Goal: Task Accomplishment & Management: Manage account settings

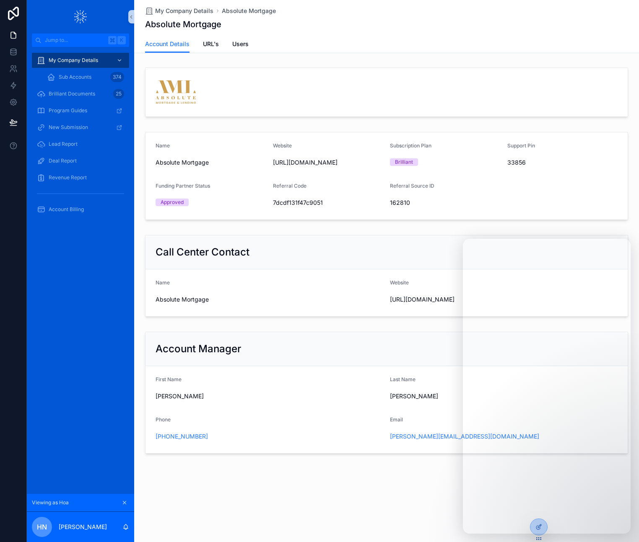
click at [560, 208] on form "Name Absolute Mortgage Website http://www.absoluteml.com/ Subscription Plan Bri…" at bounding box center [386, 175] width 482 height 87
drag, startPoint x: 451, startPoint y: 220, endPoint x: 412, endPoint y: 268, distance: 62.2
click at [452, 220] on div "Name Absolute Mortgage Website http://www.absoluteml.com/ Subscription Plan Bri…" at bounding box center [386, 176] width 505 height 96
click at [213, 465] on div "My Company Details Absolute Mortgage Absolute Mortgage Account Details Account …" at bounding box center [386, 256] width 505 height 512
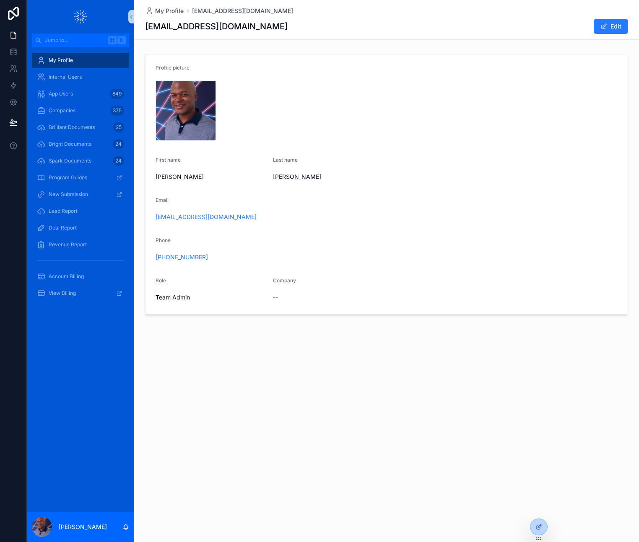
click at [242, 403] on div "My Profile mbarnett@loanspark.com mbarnett@loanspark.com Edit Profile picture I…" at bounding box center [386, 271] width 505 height 542
click at [538, 510] on icon at bounding box center [538, 509] width 7 height 7
click at [401, 356] on input "text" at bounding box center [453, 355] width 154 height 13
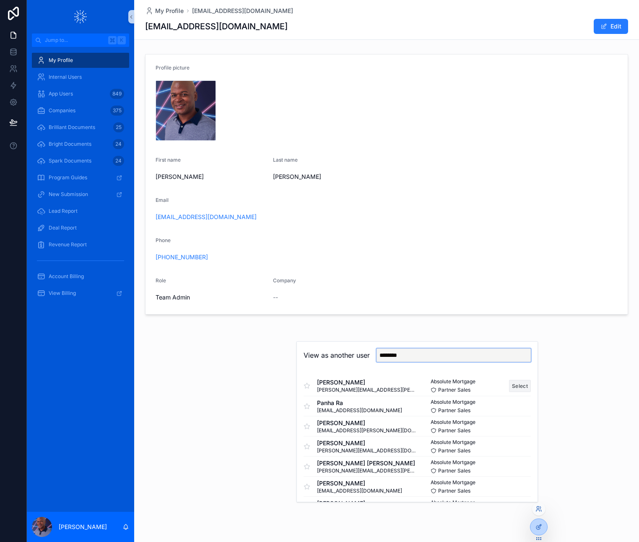
type input "********"
click at [512, 386] on button "Select" at bounding box center [520, 386] width 22 height 12
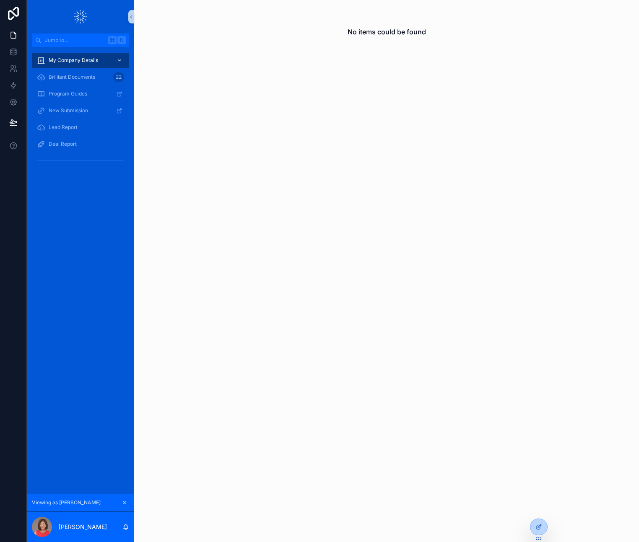
click at [82, 63] on span "My Company Details" at bounding box center [73, 60] width 49 height 7
click at [120, 60] on icon "scrollable content" at bounding box center [119, 61] width 3 height 2
click at [257, 264] on div "No items could be found" at bounding box center [386, 271] width 505 height 542
click at [408, 410] on div "No items could be found" at bounding box center [386, 271] width 505 height 542
click at [83, 526] on p "Karen Senkbeil" at bounding box center [83, 527] width 48 height 8
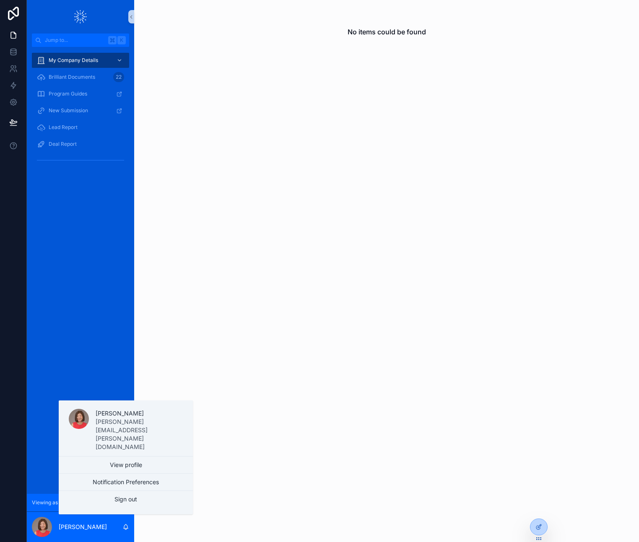
click at [225, 415] on div "No items could be found" at bounding box center [386, 271] width 505 height 542
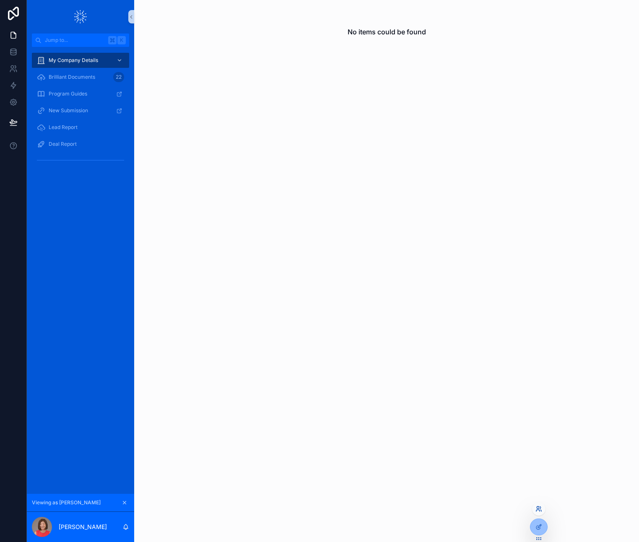
click at [540, 507] on icon at bounding box center [538, 509] width 7 height 7
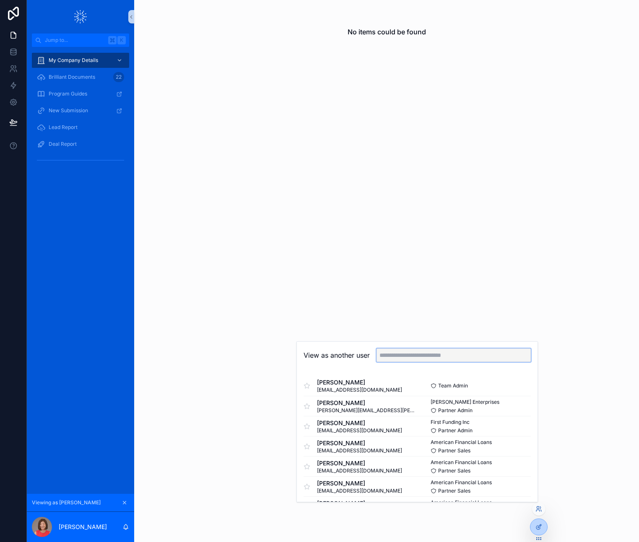
click at [441, 356] on input "text" at bounding box center [453, 355] width 154 height 13
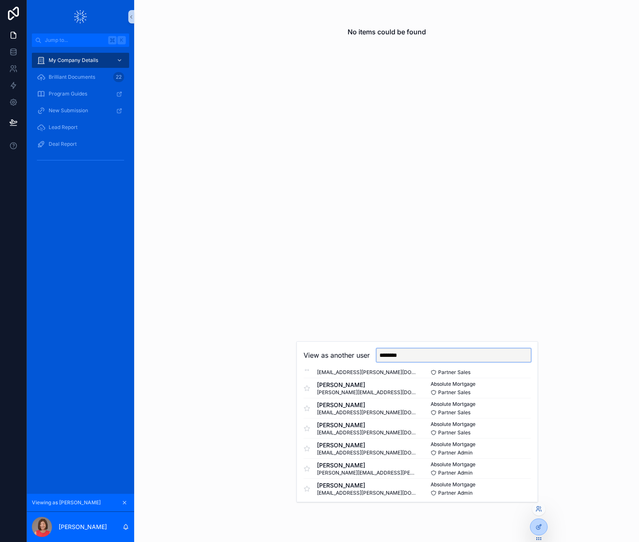
scroll to position [263, 0]
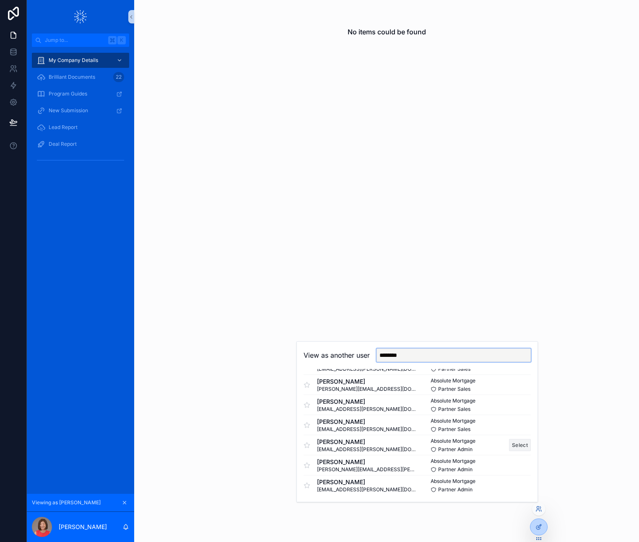
type input "********"
click at [515, 442] on button "Select" at bounding box center [520, 445] width 22 height 12
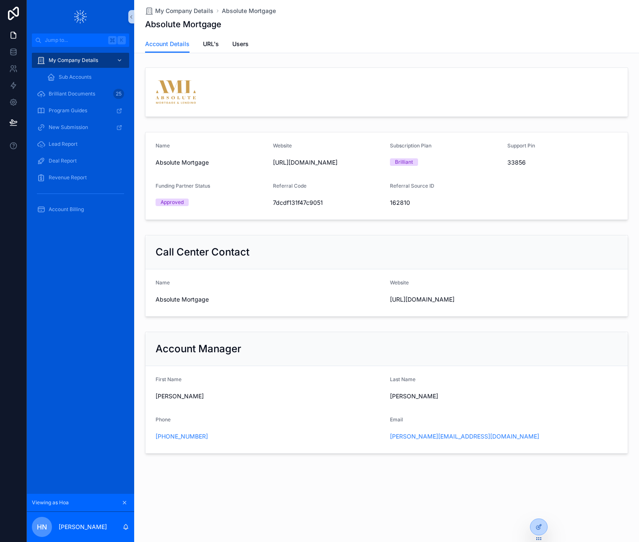
click at [194, 43] on div "Account Details URL's Users" at bounding box center [386, 44] width 483 height 18
click at [209, 42] on span "URL's" at bounding box center [211, 44] width 16 height 8
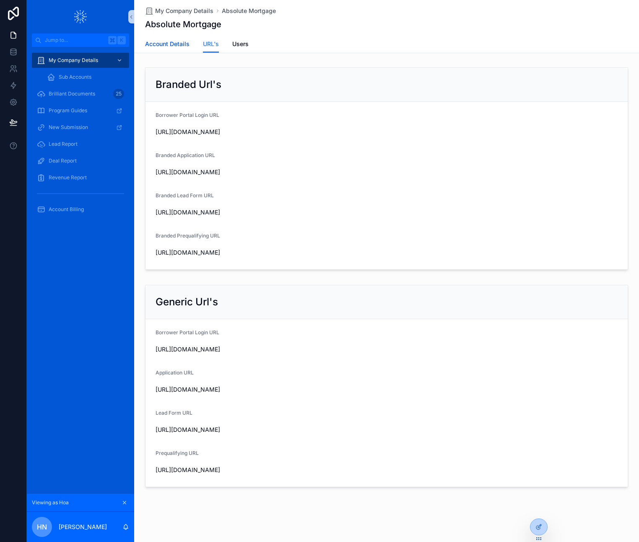
click at [155, 44] on span "Account Details" at bounding box center [167, 44] width 44 height 8
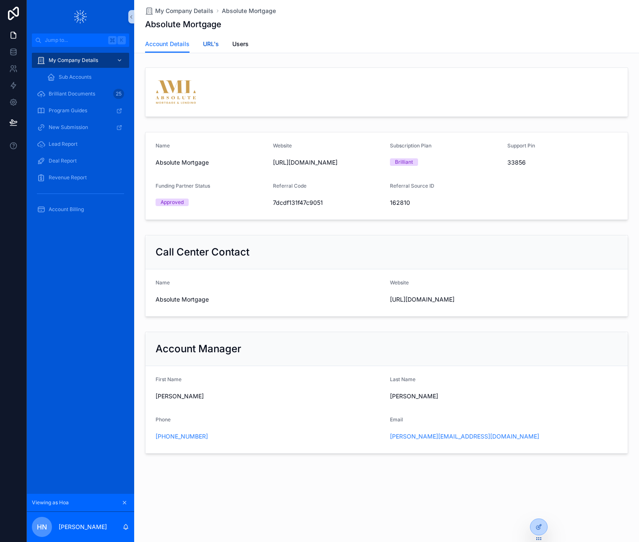
click at [214, 42] on span "URL's" at bounding box center [211, 44] width 16 height 8
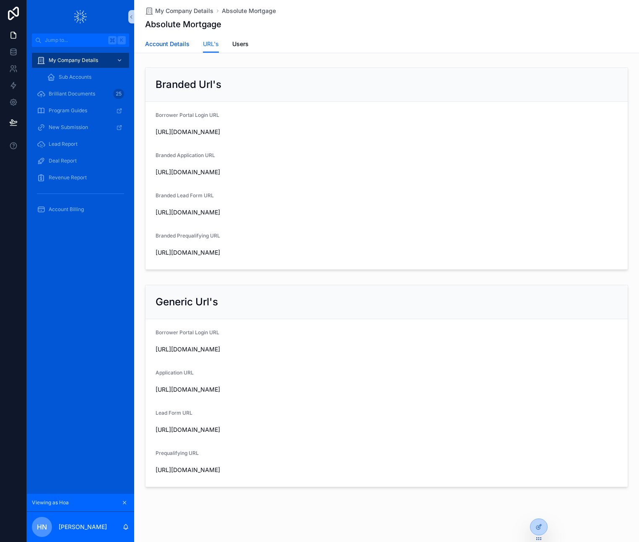
click at [158, 43] on span "Account Details" at bounding box center [167, 44] width 44 height 8
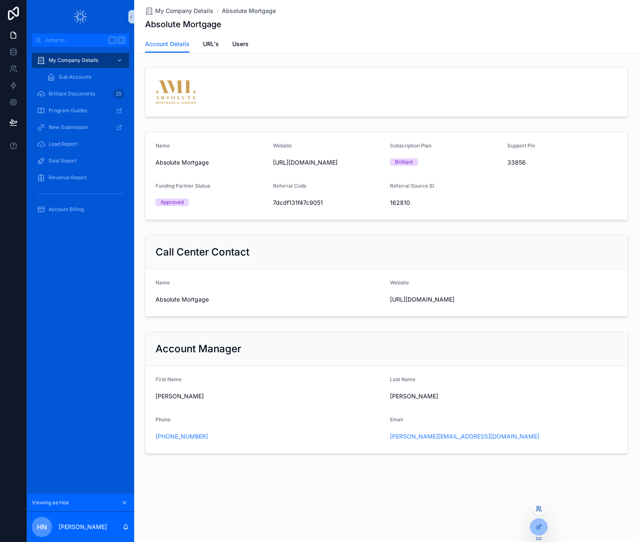
click at [537, 508] on icon at bounding box center [538, 509] width 7 height 7
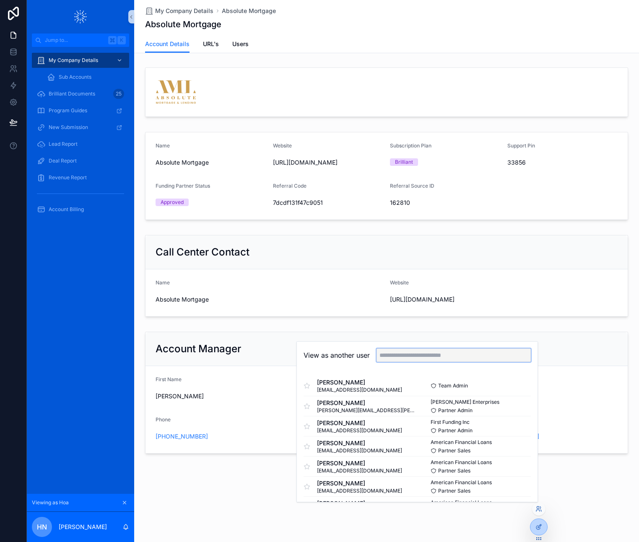
click at [415, 358] on input "text" at bounding box center [453, 355] width 154 height 13
type input "****"
click at [514, 385] on button "Select" at bounding box center [520, 386] width 22 height 12
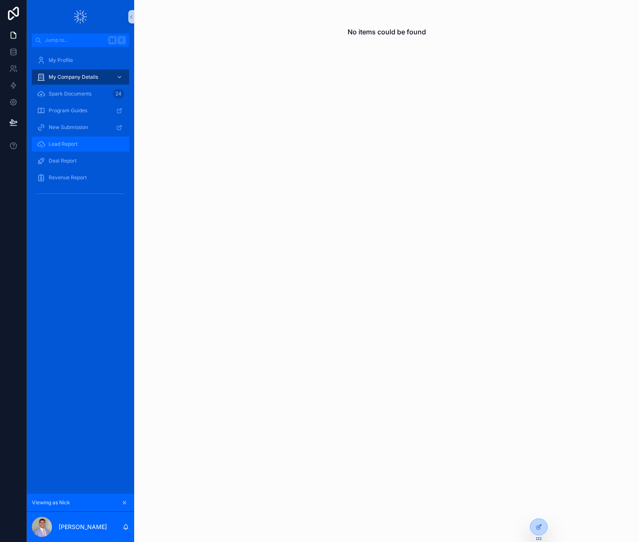
click at [57, 144] on span "Lead Report" at bounding box center [63, 144] width 29 height 7
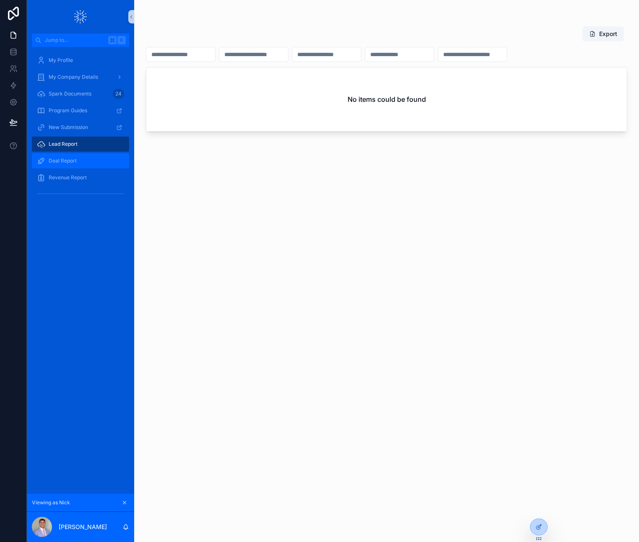
click at [70, 161] on span "Deal Report" at bounding box center [63, 161] width 28 height 7
click at [72, 527] on p "[PERSON_NAME]" at bounding box center [83, 527] width 48 height 8
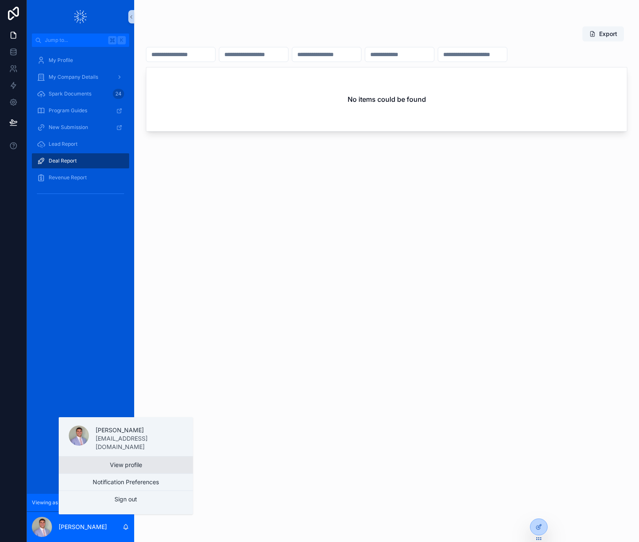
click at [122, 465] on link "View profile" at bounding box center [126, 465] width 134 height 17
